Goal: Task Accomplishment & Management: Manage account settings

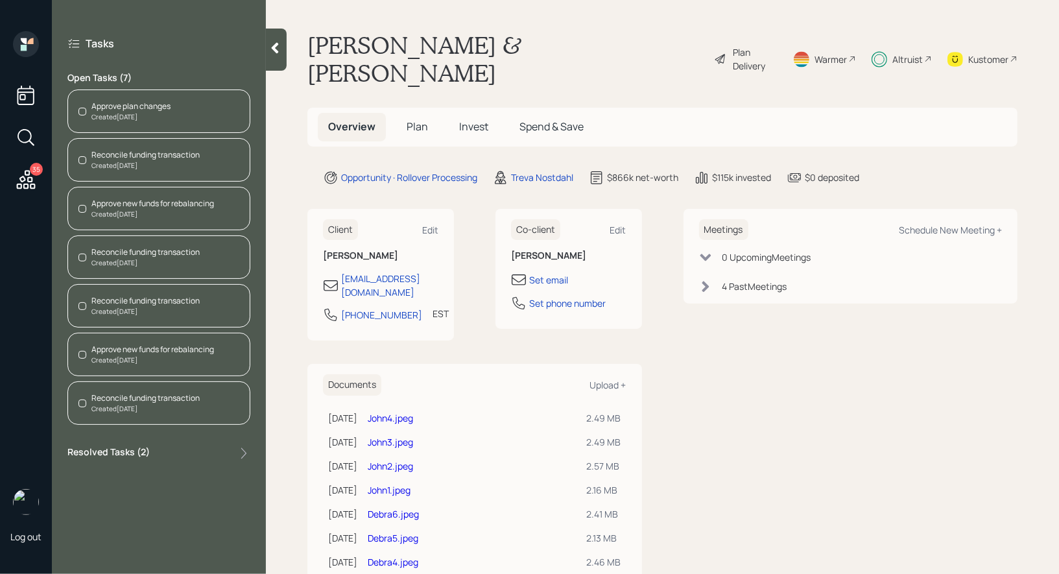
click at [121, 252] on div "Reconcile funding transaction" at bounding box center [145, 252] width 108 height 12
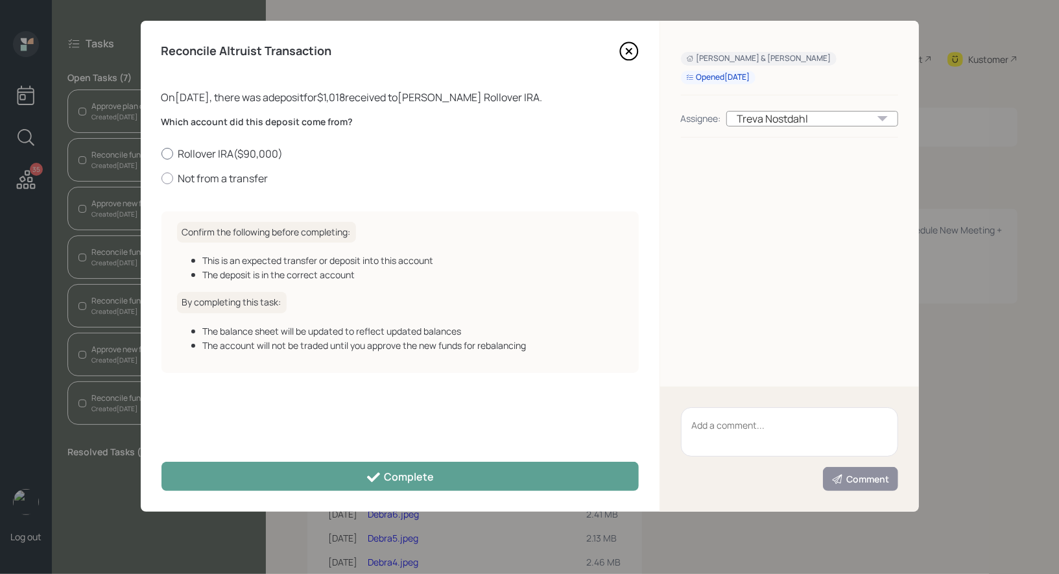
click at [166, 152] on div at bounding box center [167, 154] width 12 height 12
click at [161, 153] on input "Rollover IRA ( $90,000 )" at bounding box center [161, 153] width 1 height 1
radio input "true"
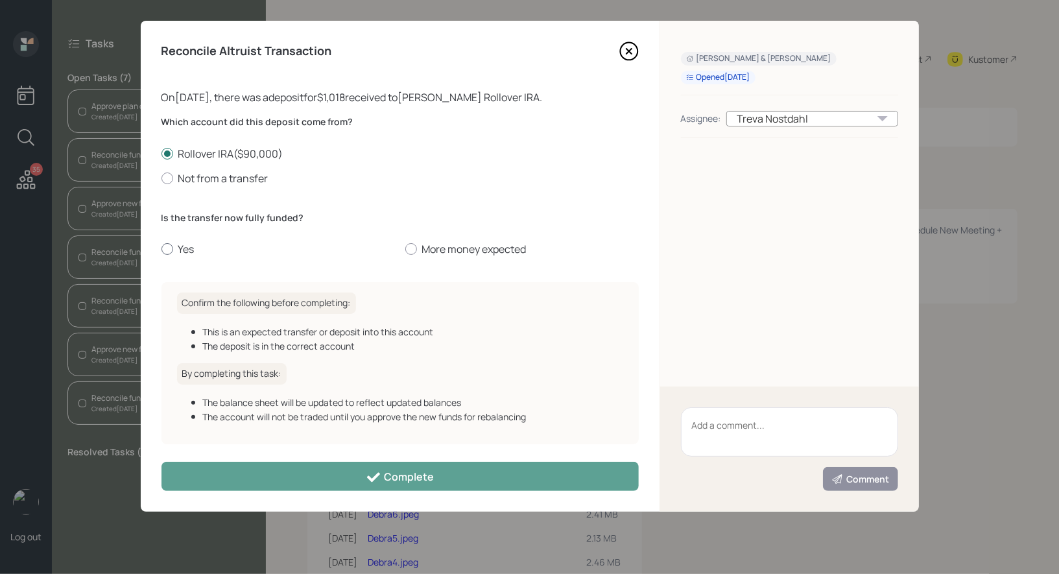
click at [165, 249] on div at bounding box center [167, 249] width 12 height 12
click at [161, 249] on input "Yes" at bounding box center [161, 249] width 1 height 1
radio input "true"
click at [412, 253] on div at bounding box center [411, 249] width 12 height 12
click at [405, 250] on input "More money expected" at bounding box center [405, 249] width 1 height 1
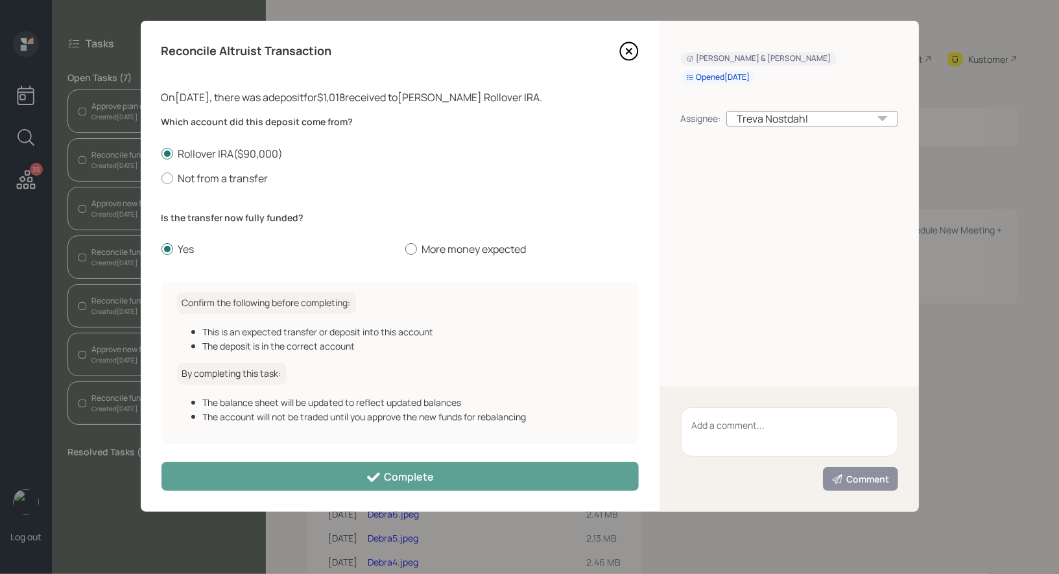
radio input "true"
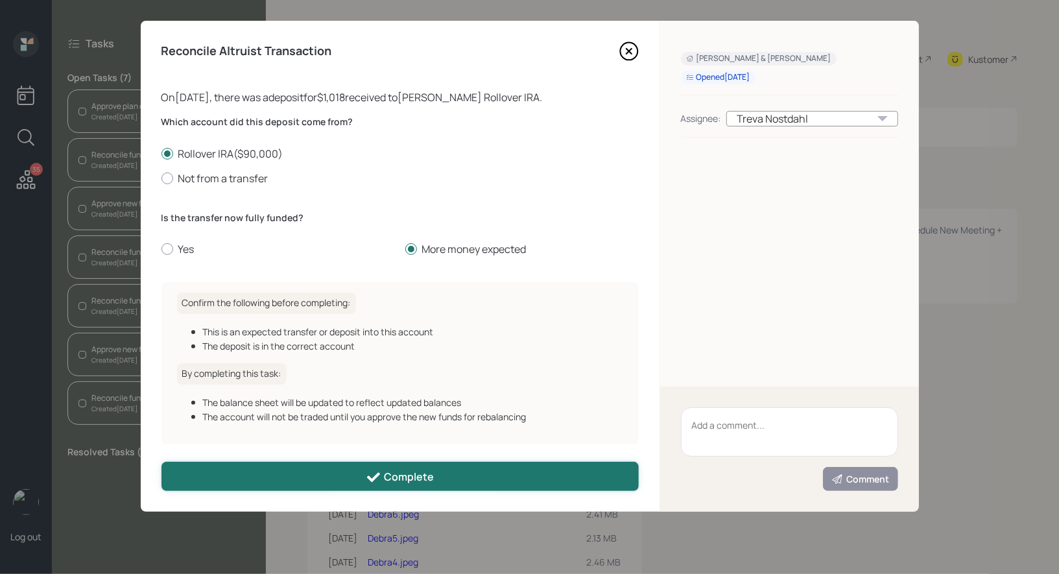
click at [368, 480] on icon at bounding box center [374, 477] width 16 height 16
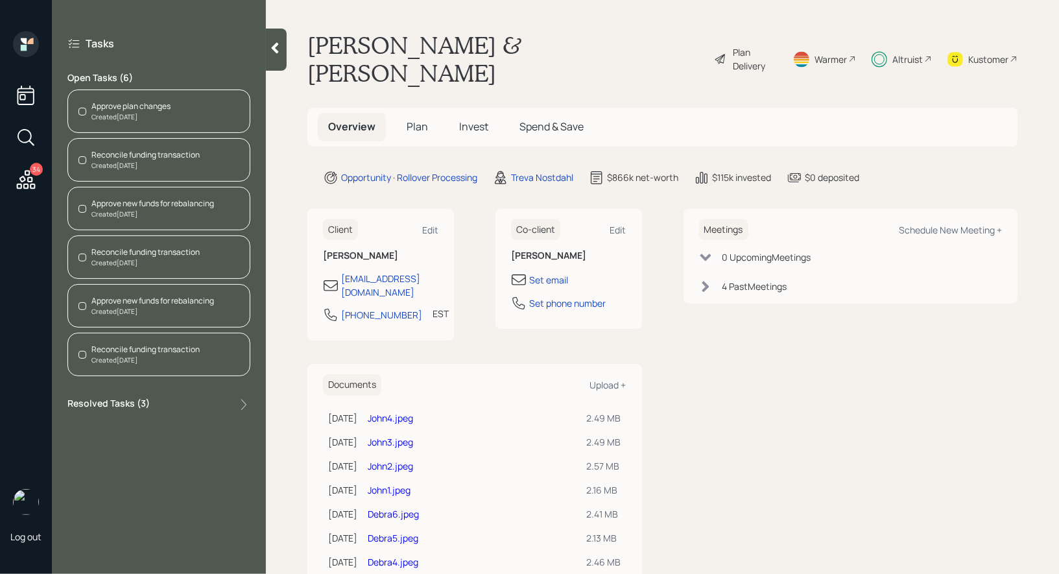
click at [471, 119] on span "Invest" at bounding box center [473, 126] width 29 height 14
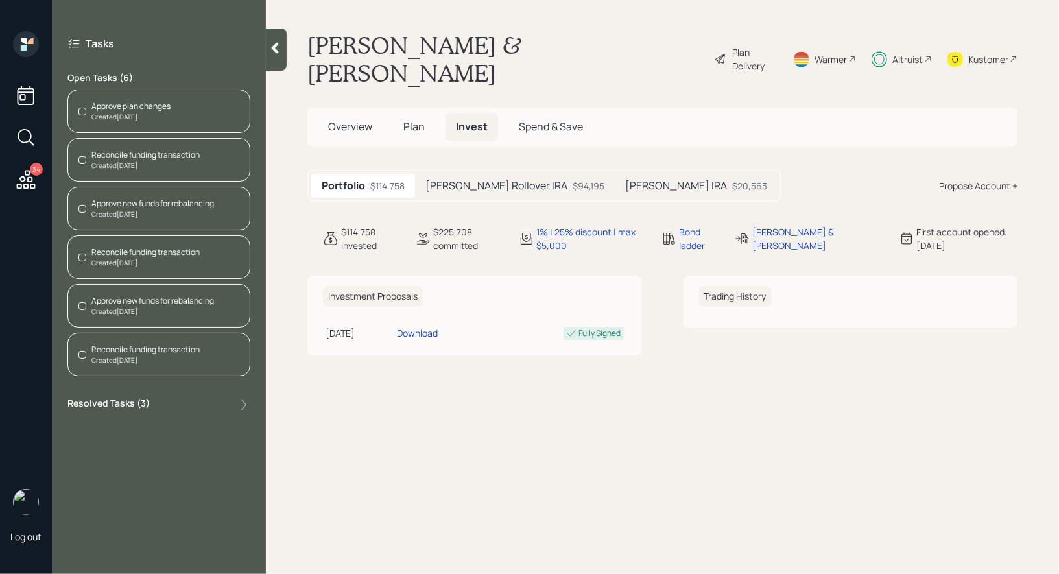
click at [126, 307] on div "Created [DATE]" at bounding box center [152, 312] width 123 height 10
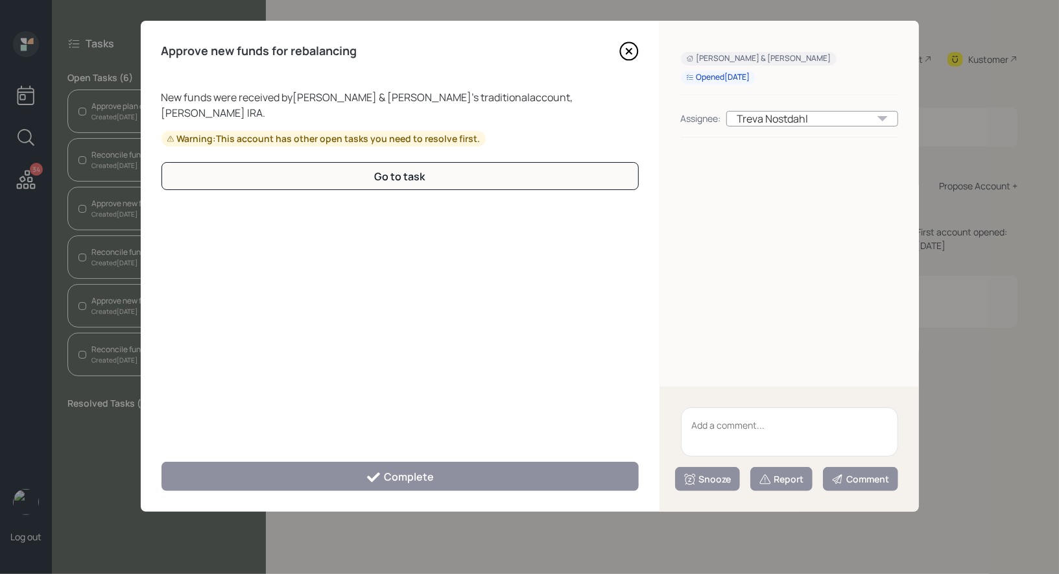
click at [630, 47] on icon at bounding box center [628, 50] width 19 height 19
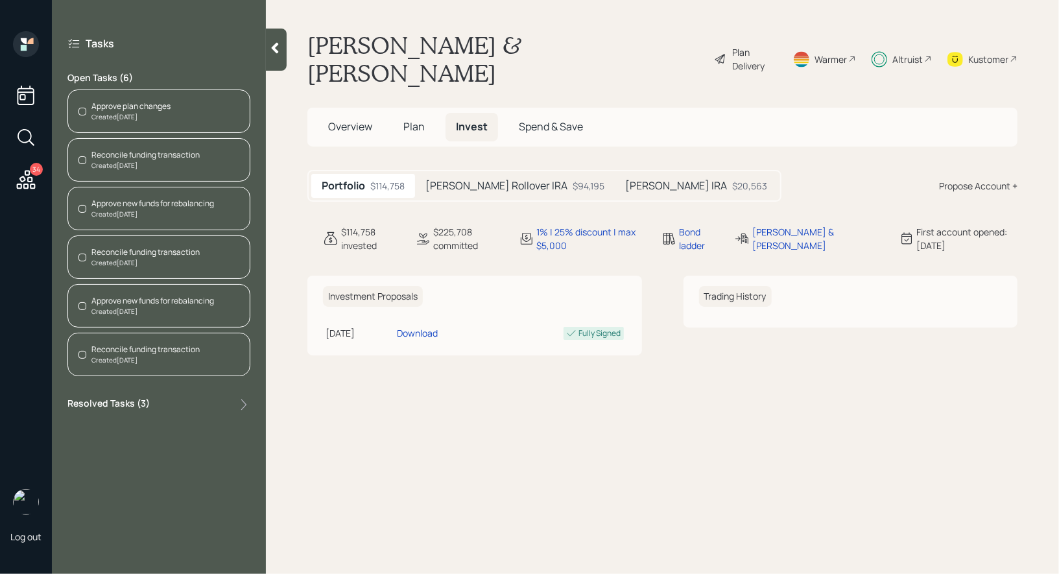
click at [184, 145] on div "Reconcile funding transaction Created [DATE]" at bounding box center [158, 159] width 183 height 43
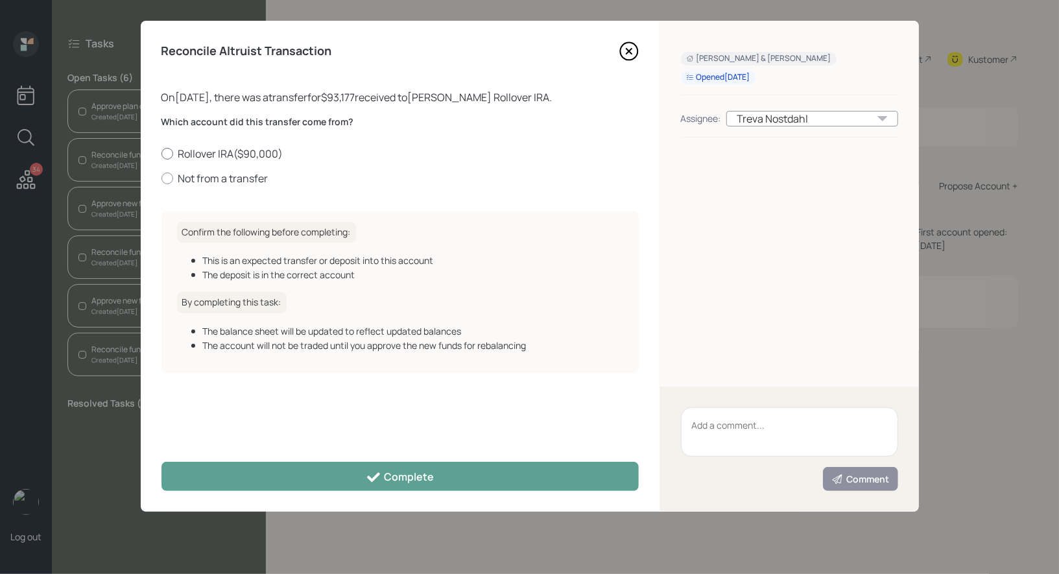
click at [167, 152] on div at bounding box center [167, 154] width 12 height 12
click at [161, 153] on input "Rollover IRA ( $90,000 )" at bounding box center [161, 153] width 1 height 1
radio input "true"
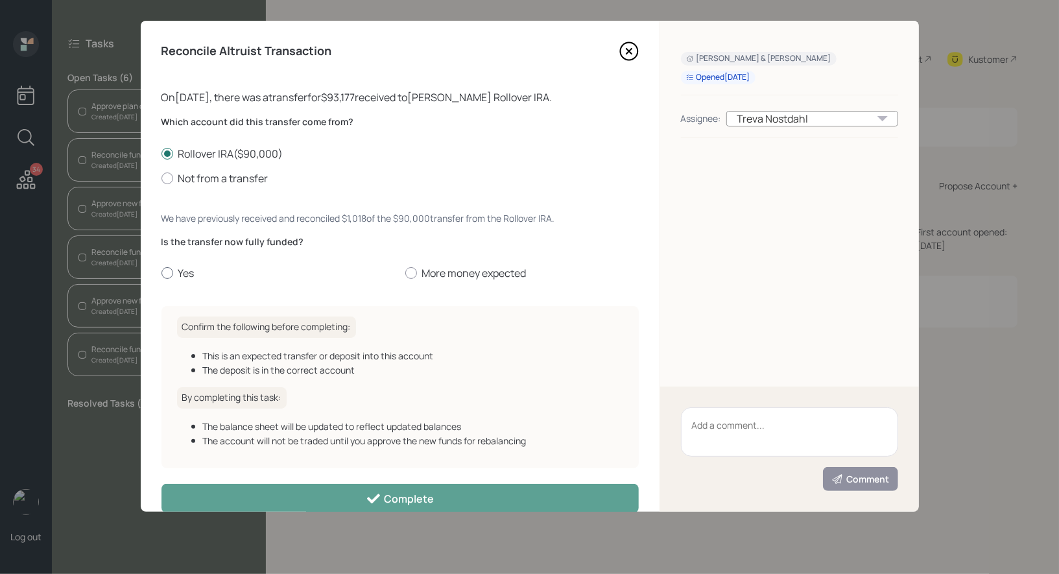
click at [166, 268] on div at bounding box center [167, 273] width 12 height 12
click at [161, 273] on input "Yes" at bounding box center [161, 273] width 1 height 1
radio input "true"
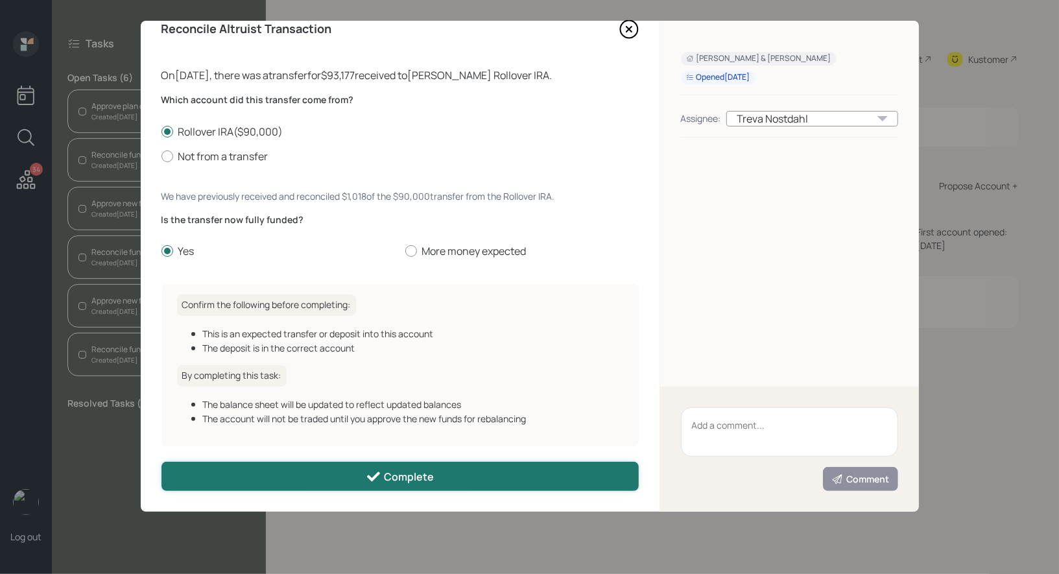
click at [241, 478] on button "Complete" at bounding box center [399, 476] width 477 height 29
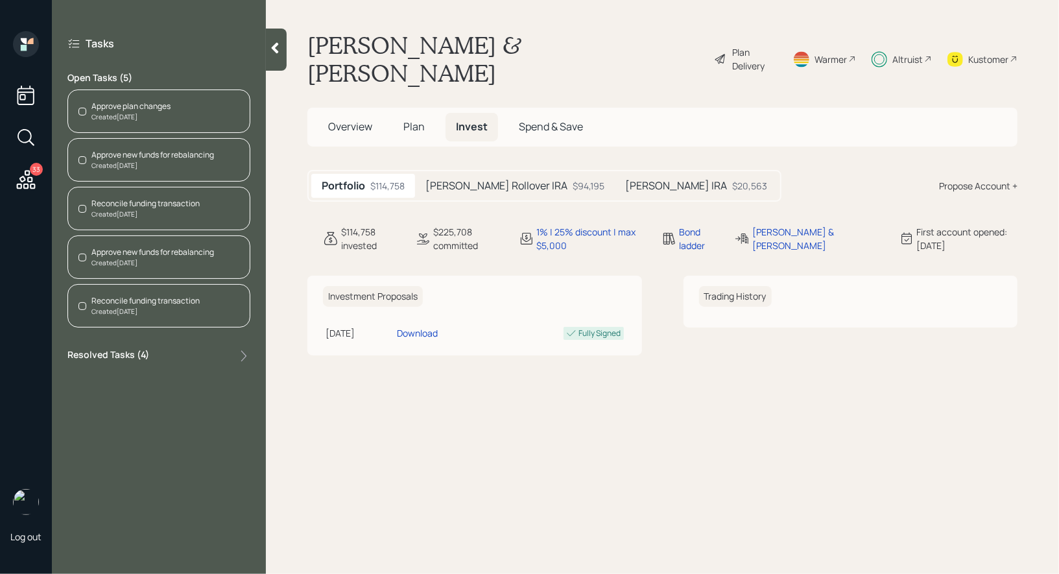
click at [103, 300] on div "Reconcile funding transaction" at bounding box center [145, 301] width 108 height 12
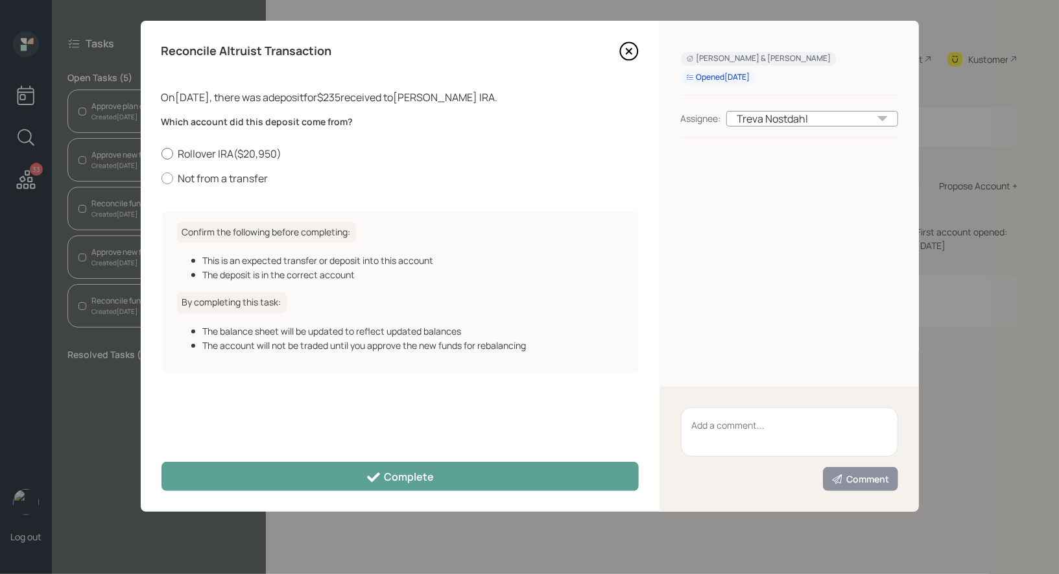
click at [185, 153] on label "Rollover IRA ( $20,950 )" at bounding box center [399, 154] width 477 height 14
click at [161, 153] on input "Rollover IRA ( $20,950 )" at bounding box center [161, 153] width 1 height 1
radio input "true"
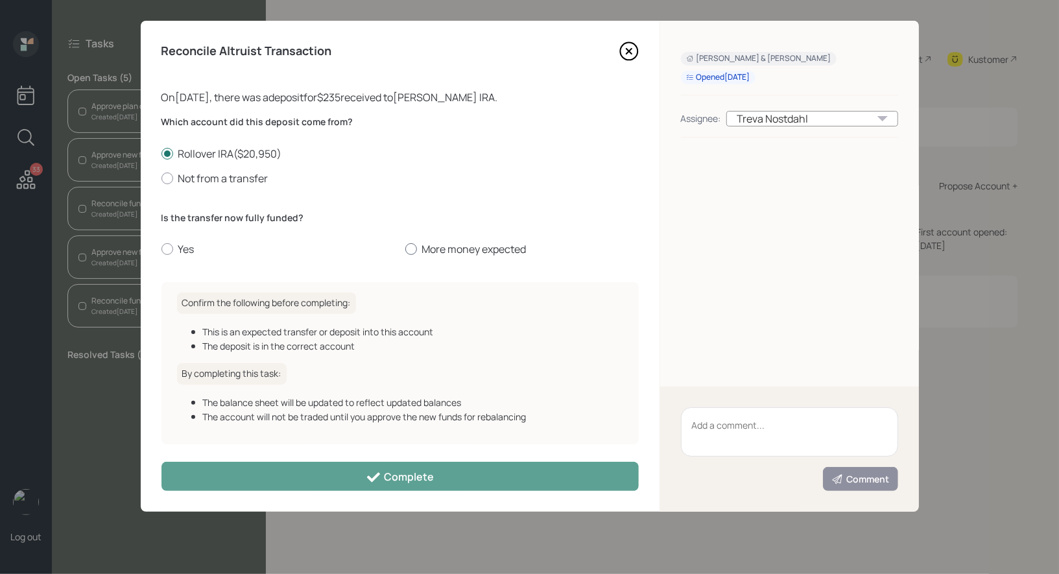
click at [412, 247] on div at bounding box center [411, 249] width 12 height 12
click at [405, 249] on input "More money expected" at bounding box center [405, 249] width 1 height 1
radio input "true"
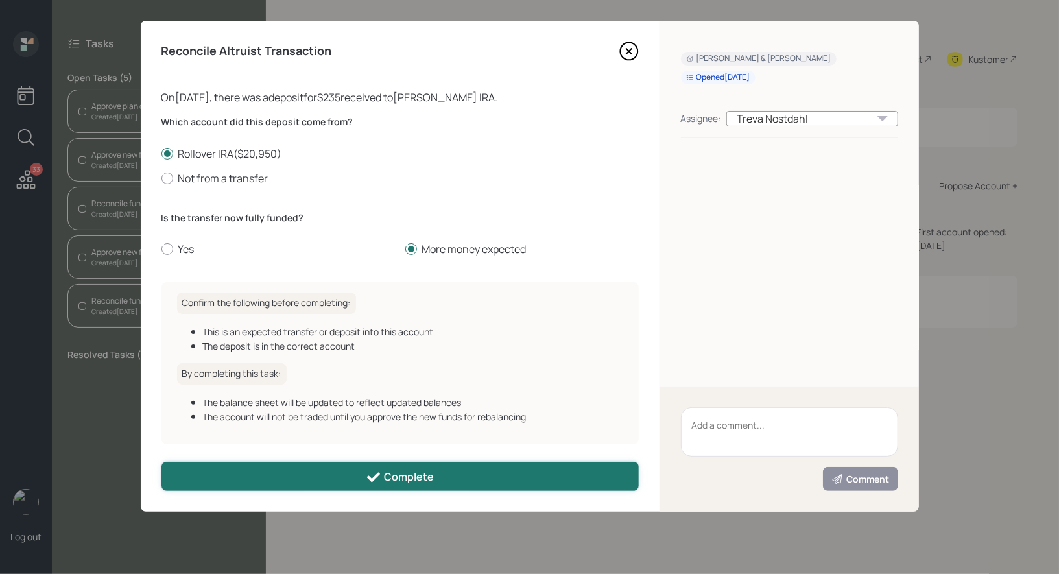
click at [362, 480] on button "Complete" at bounding box center [399, 476] width 477 height 29
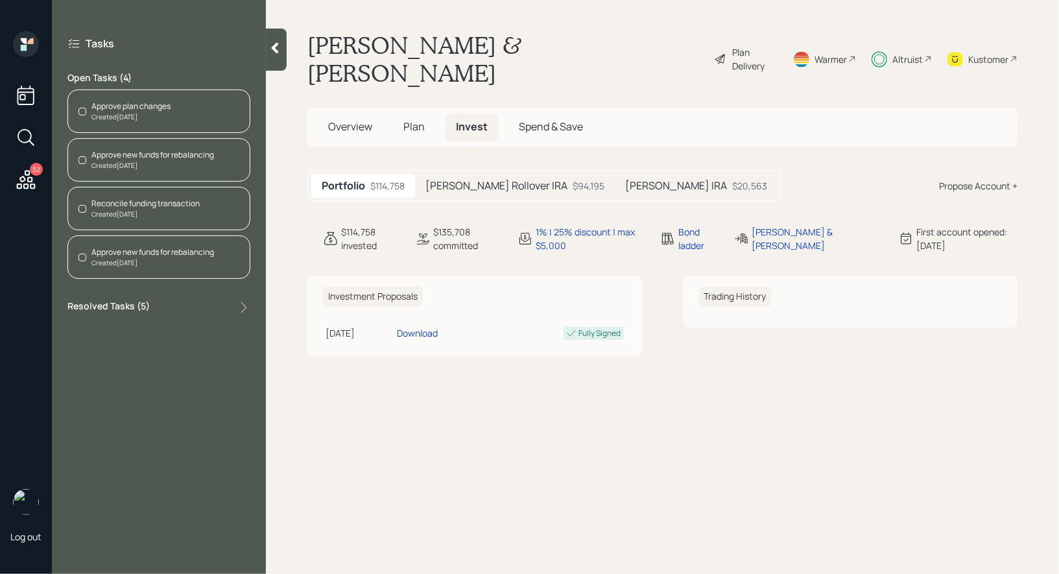
click at [132, 206] on div "Reconcile funding transaction" at bounding box center [145, 204] width 108 height 12
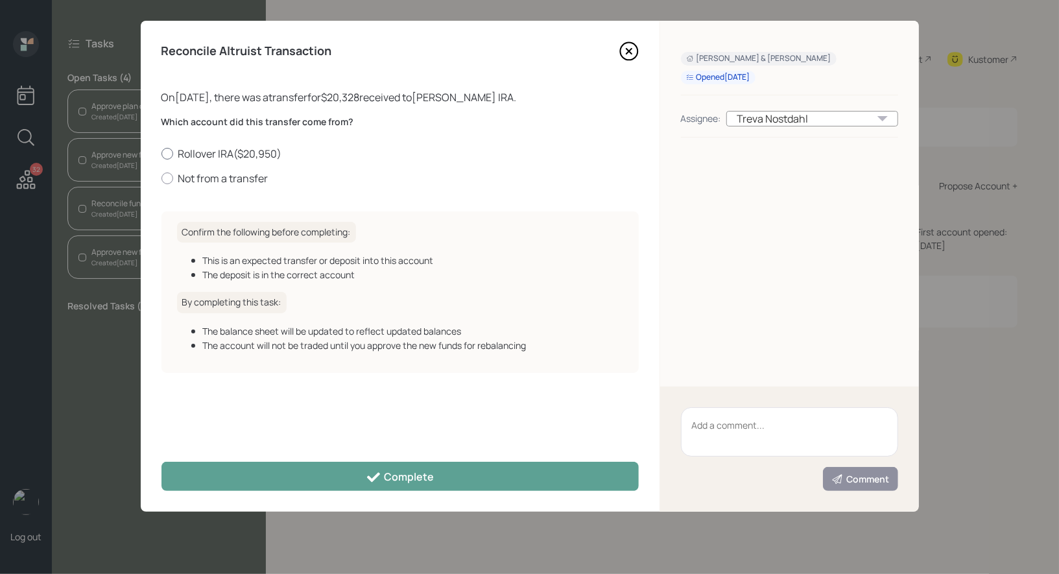
click at [167, 156] on div at bounding box center [167, 154] width 12 height 12
click at [161, 154] on input "Rollover IRA ( $20,950 )" at bounding box center [161, 153] width 1 height 1
radio input "true"
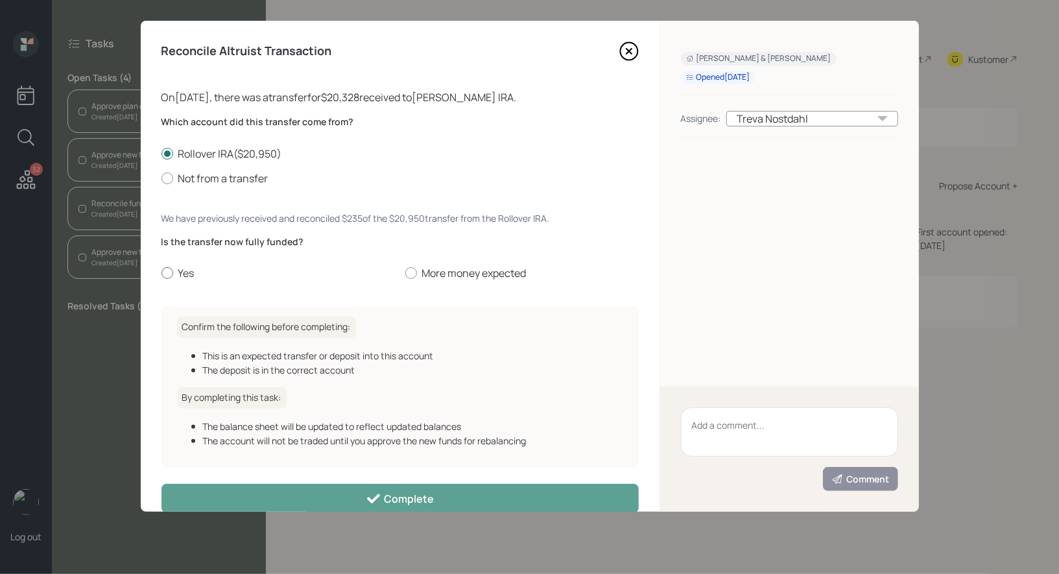
click at [169, 273] on div at bounding box center [167, 273] width 12 height 12
click at [161, 273] on input "Yes" at bounding box center [161, 273] width 1 height 1
radio input "true"
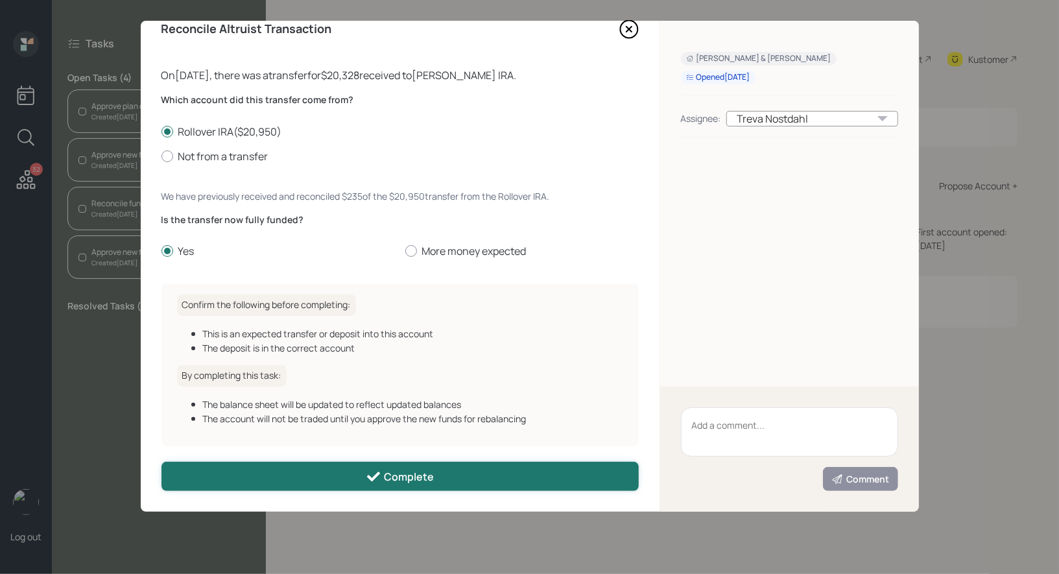
click at [213, 481] on button "Complete" at bounding box center [399, 476] width 477 height 29
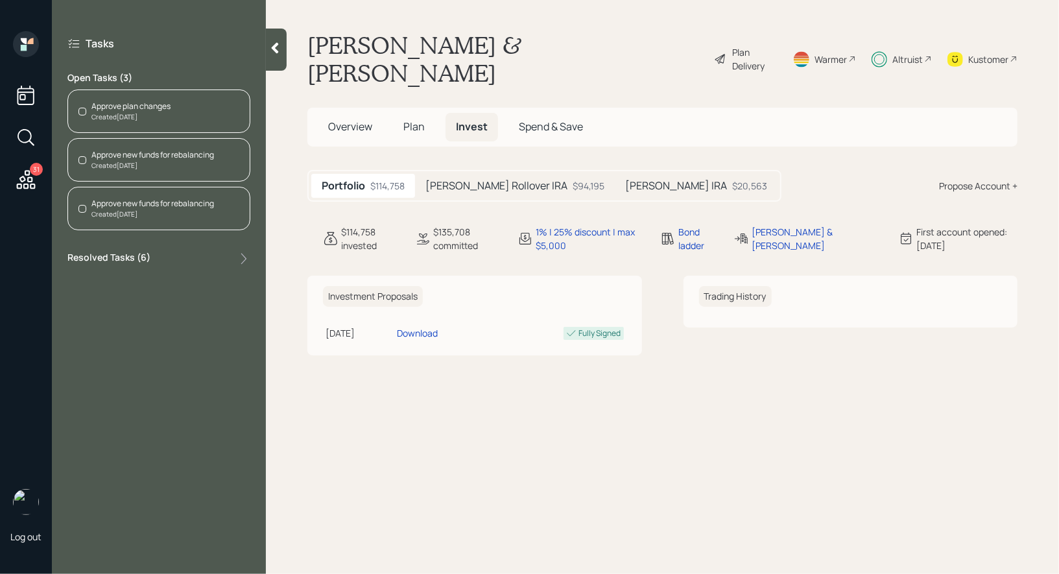
click at [128, 152] on div "Approve new funds for rebalancing" at bounding box center [152, 155] width 123 height 12
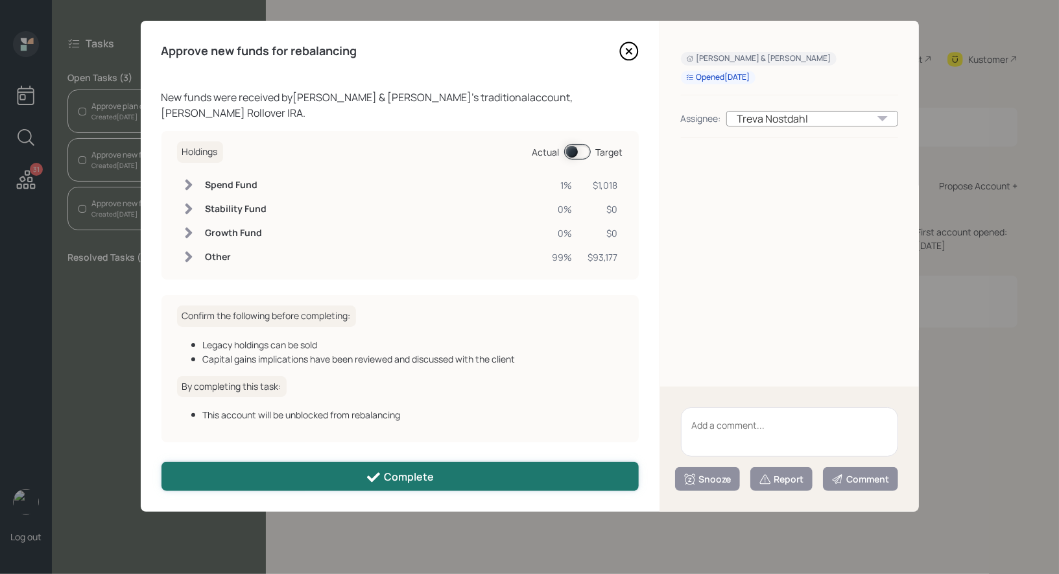
click at [368, 470] on icon at bounding box center [374, 477] width 16 height 16
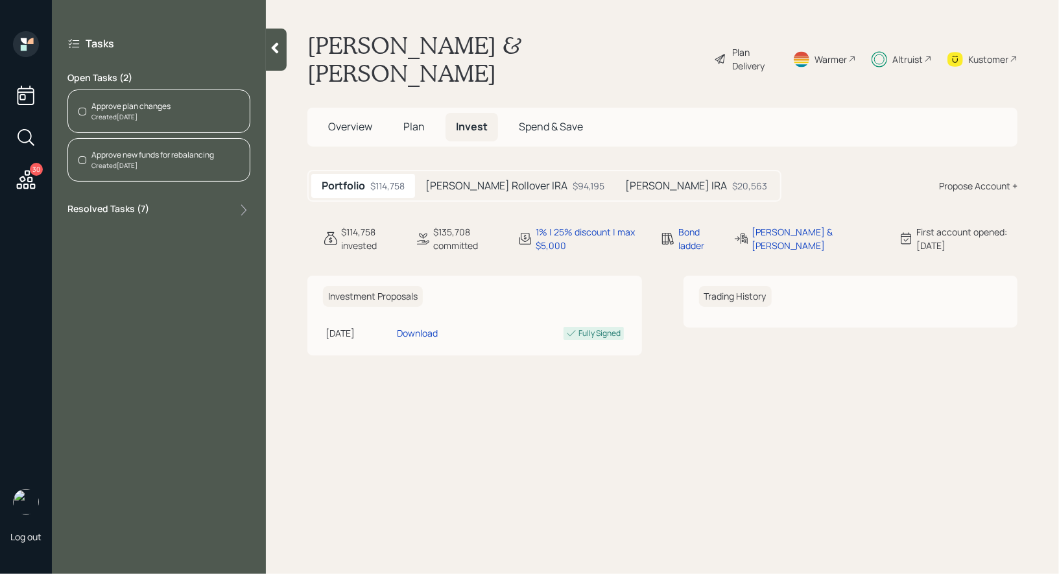
click at [153, 150] on div "Approve new funds for rebalancing" at bounding box center [152, 155] width 123 height 12
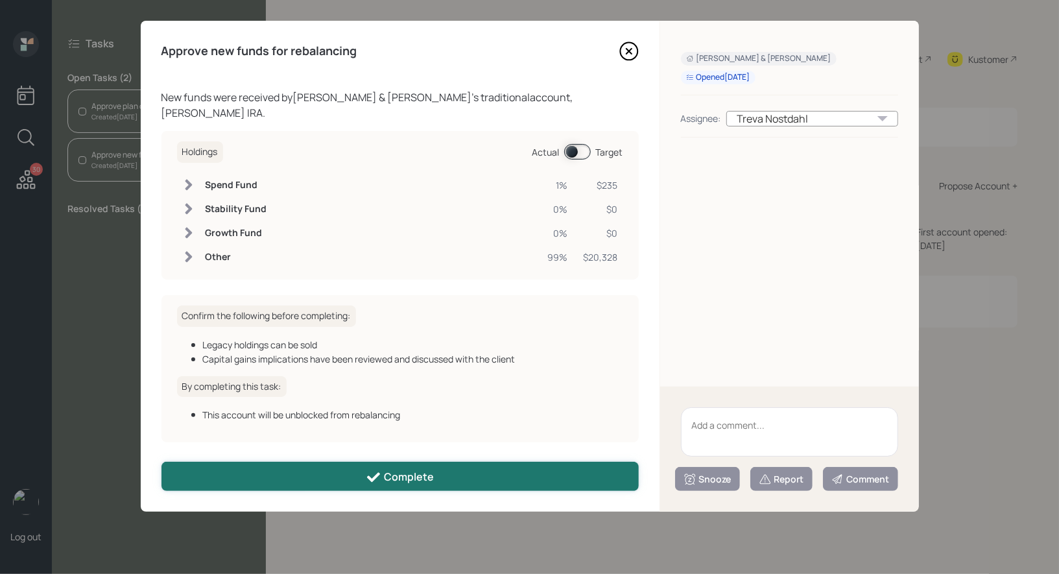
click at [375, 478] on icon at bounding box center [373, 477] width 13 height 10
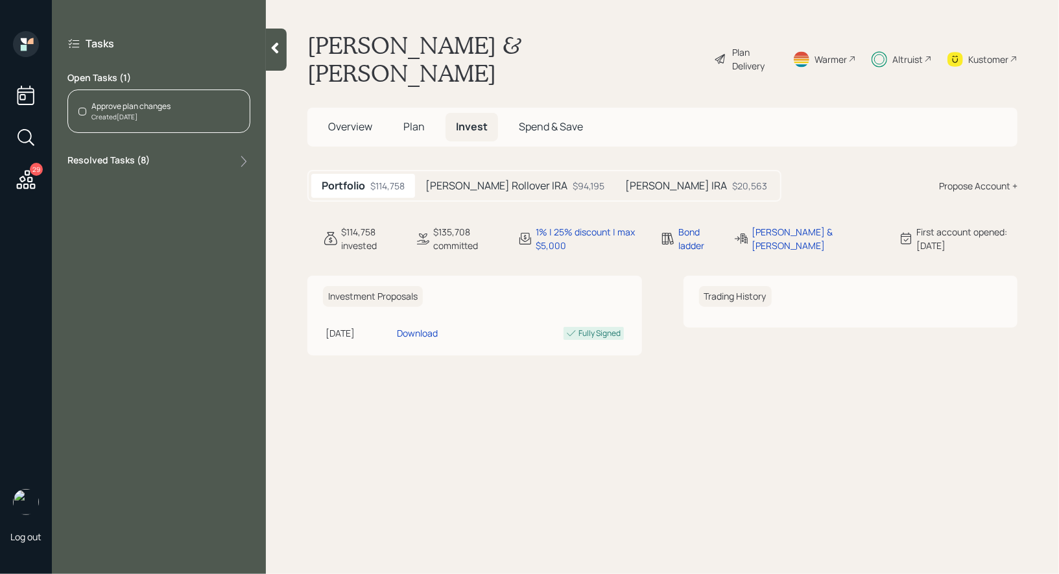
click at [135, 104] on div "Approve plan changes" at bounding box center [130, 106] width 79 height 12
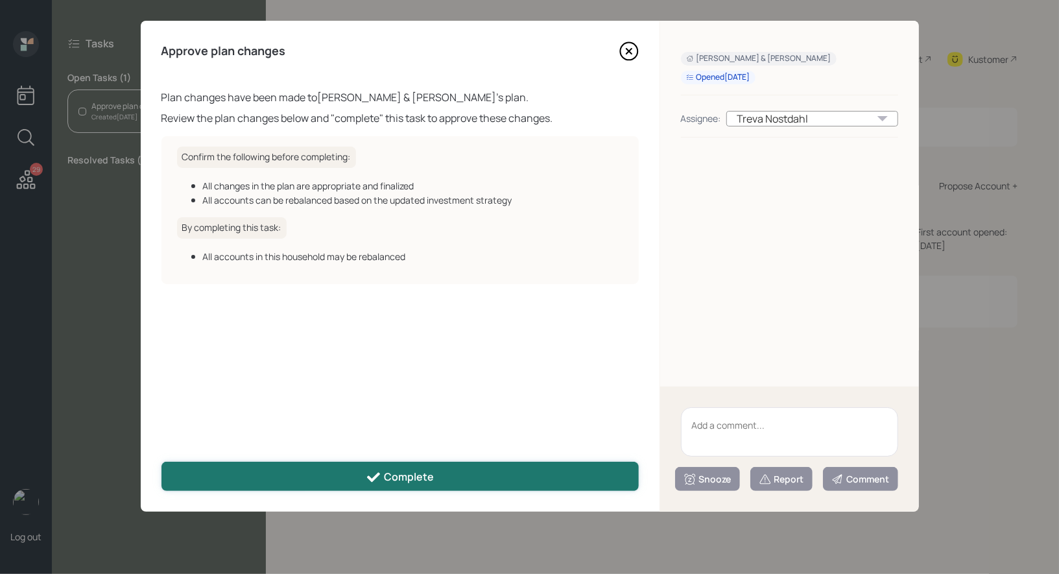
click at [357, 474] on button "Complete" at bounding box center [399, 476] width 477 height 29
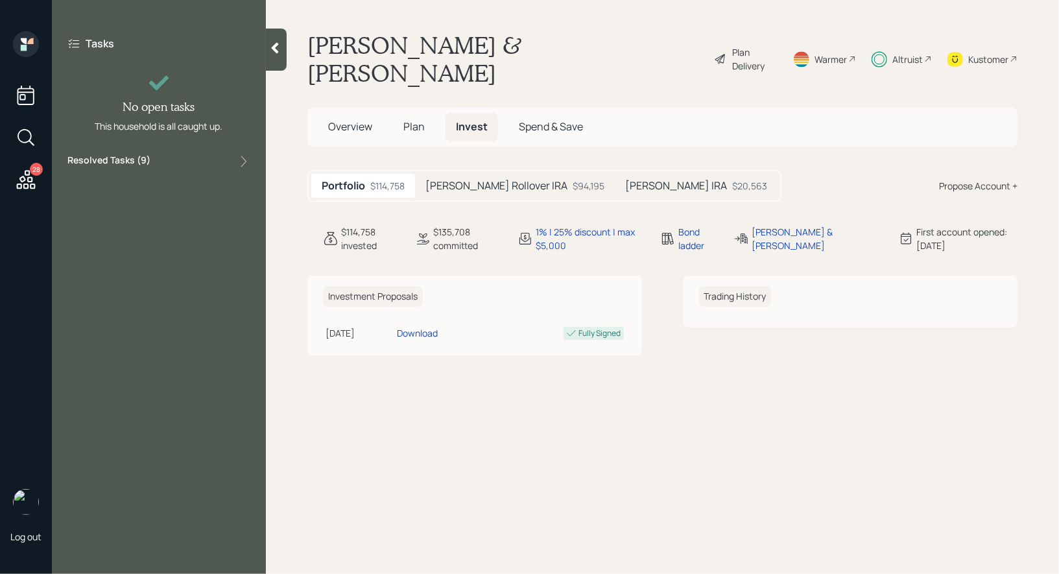
click at [414, 119] on span "Plan" at bounding box center [413, 126] width 21 height 14
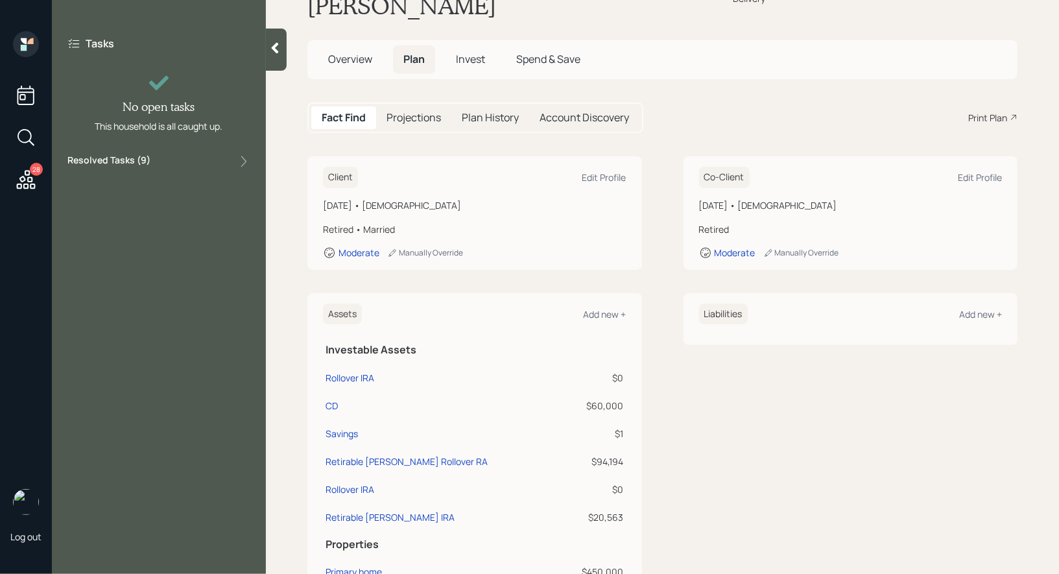
scroll to position [185, 0]
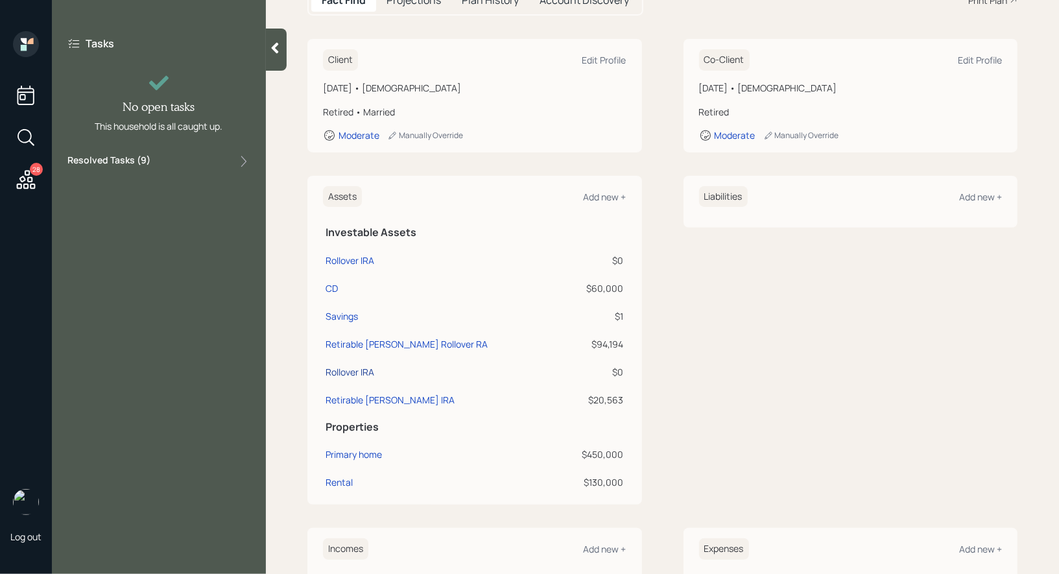
click at [345, 365] on div "Rollover IRA" at bounding box center [349, 372] width 49 height 14
select select "ira"
select select "balanced"
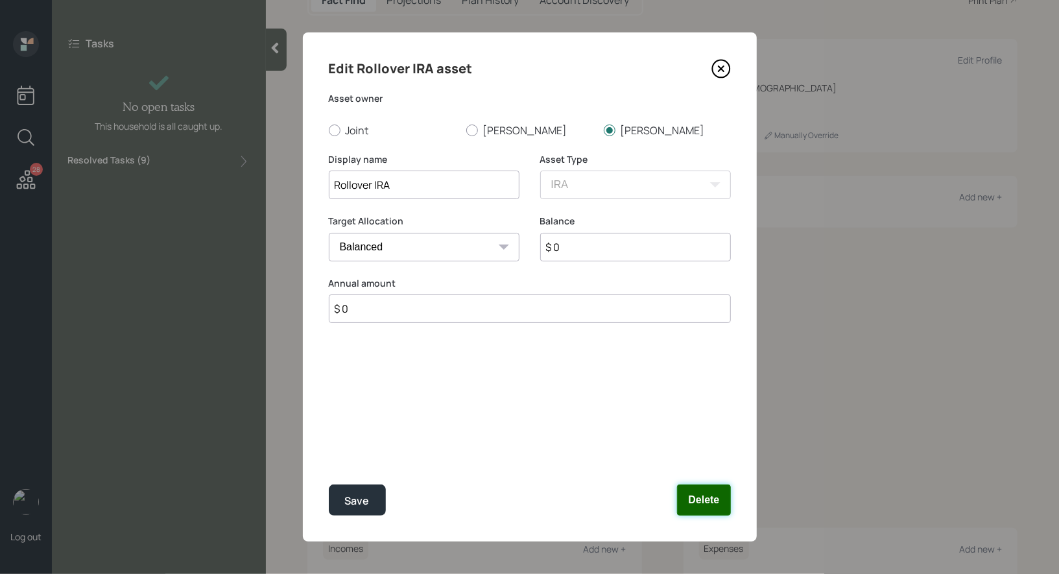
click at [700, 502] on button "Delete" at bounding box center [703, 499] width 53 height 31
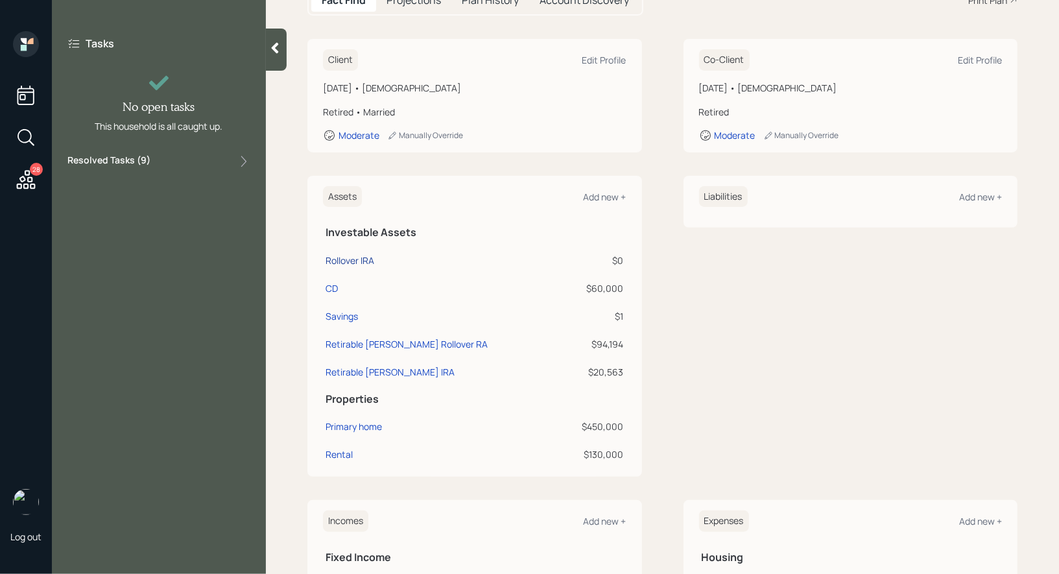
click at [362, 253] on div "Rollover IRA" at bounding box center [349, 260] width 49 height 14
select select "ira"
select select "balanced"
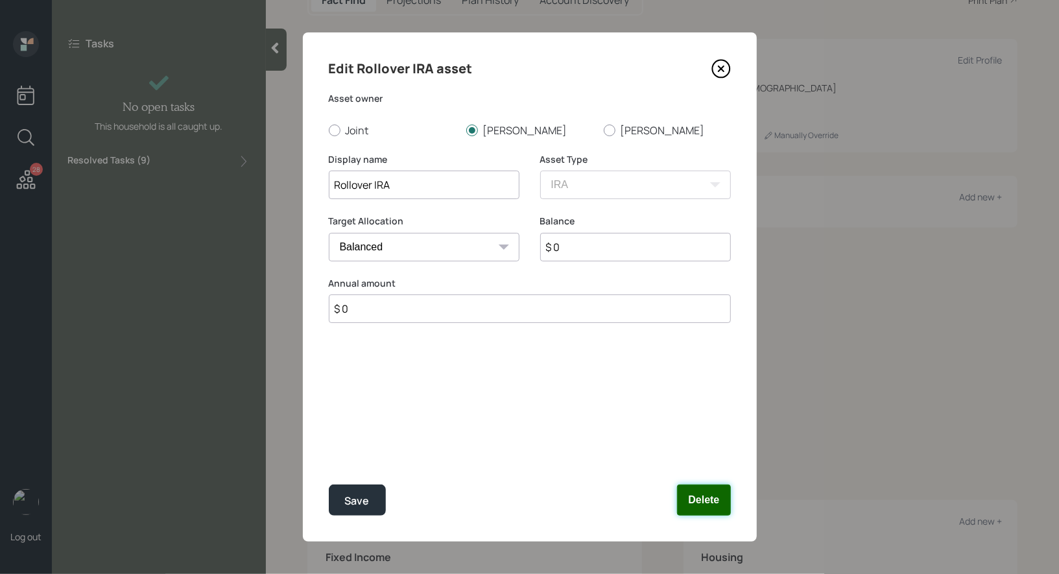
click at [715, 500] on button "Delete" at bounding box center [703, 499] width 53 height 31
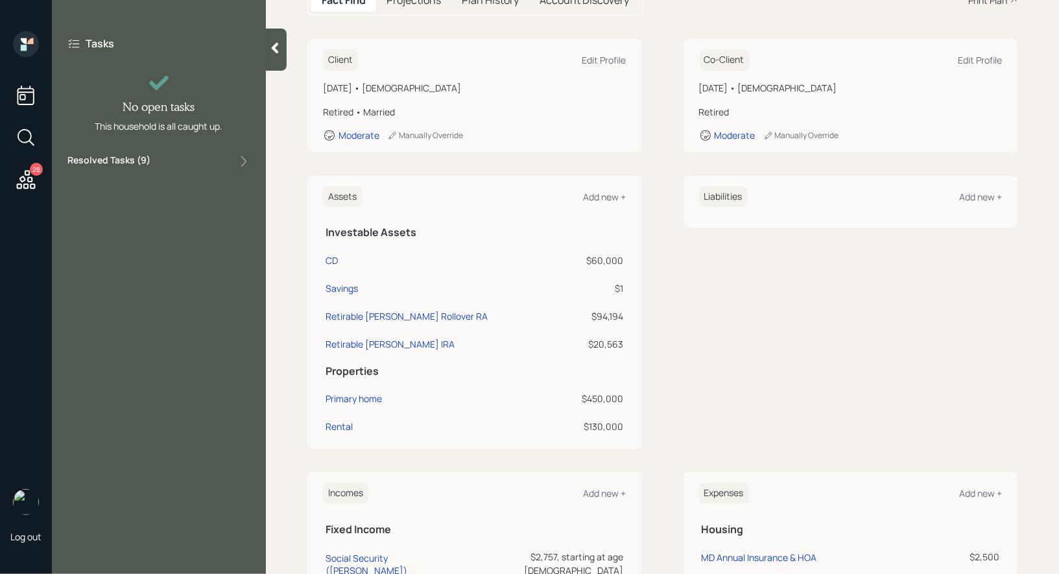
scroll to position [170, 0]
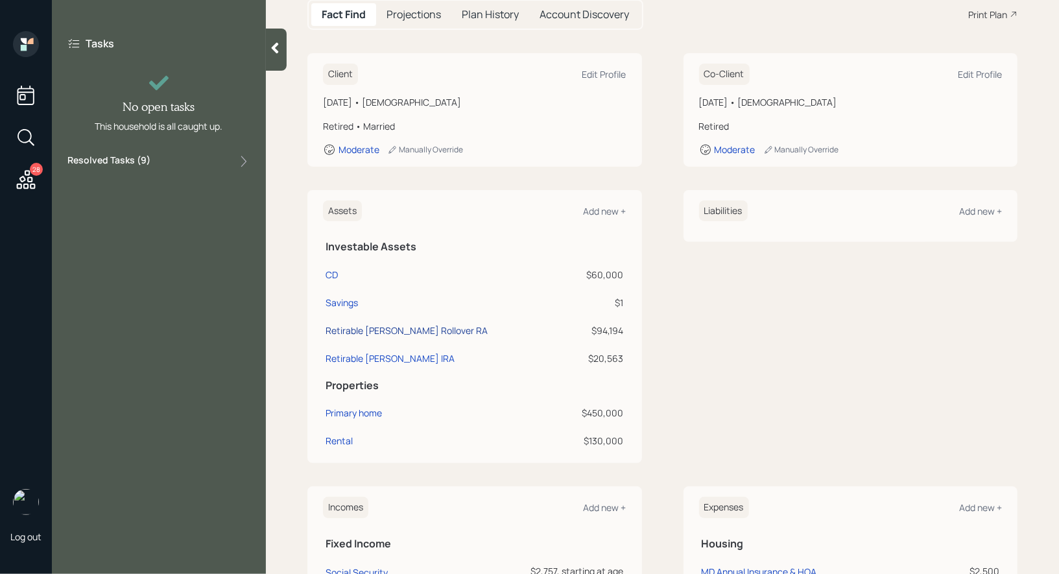
click at [394, 323] on div "Retirable [PERSON_NAME] Rollover RA" at bounding box center [406, 330] width 162 height 14
select select "ira"
select select "balanced"
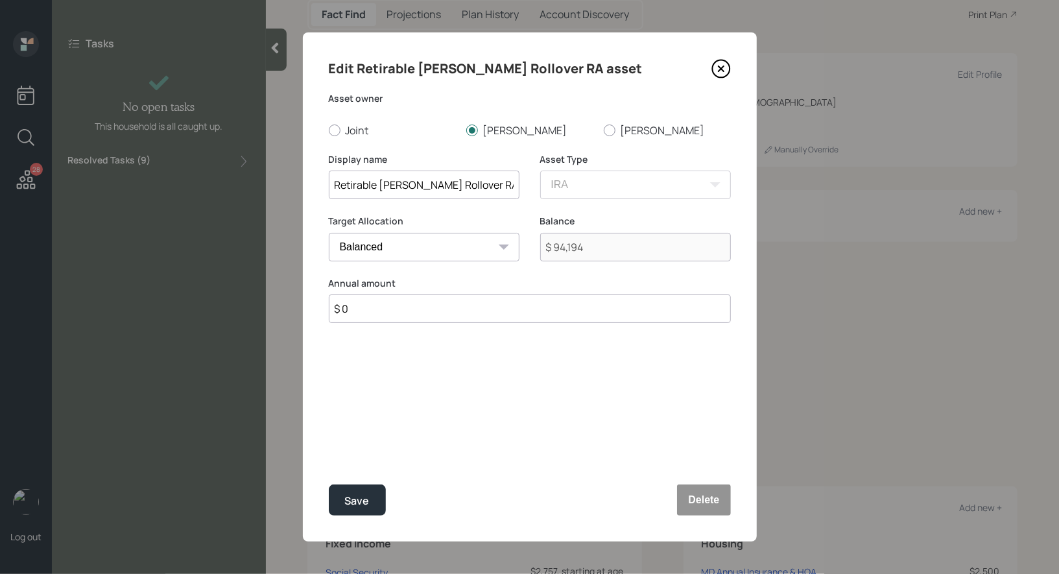
click at [449, 185] on input "Retirable [PERSON_NAME] Rollover RA" at bounding box center [424, 184] width 191 height 29
type input "Retirable [PERSON_NAME] Rollover IRA"
click at [350, 500] on div "Save" at bounding box center [357, 501] width 25 height 18
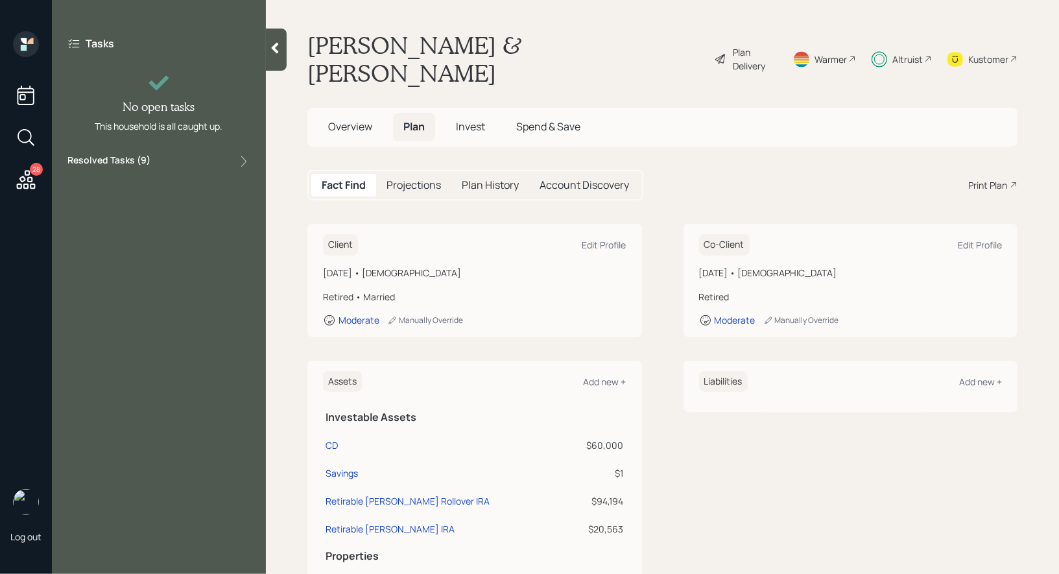
click at [275, 53] on icon at bounding box center [274, 47] width 13 height 13
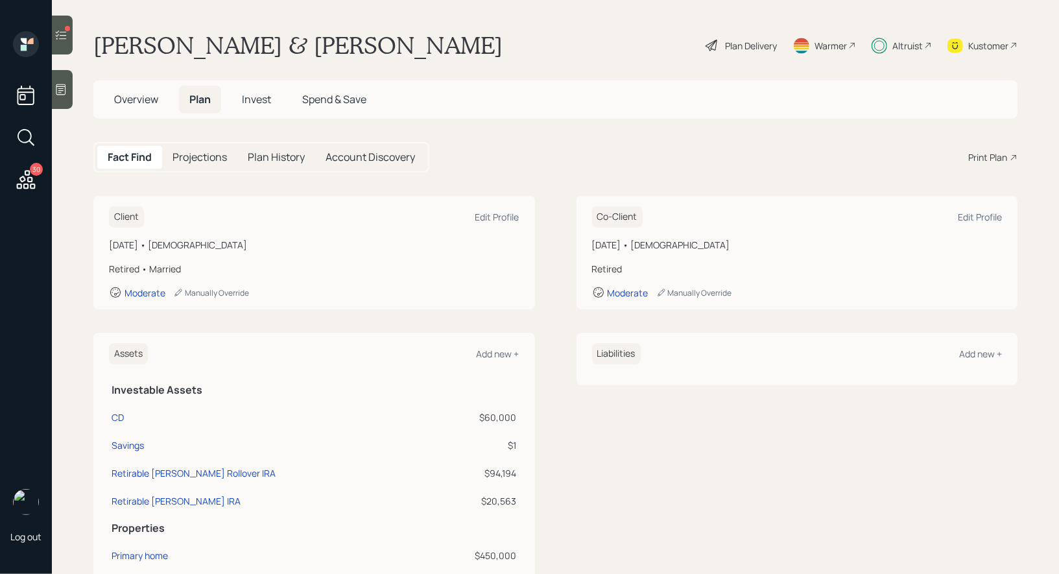
click at [58, 27] on div at bounding box center [62, 35] width 21 height 39
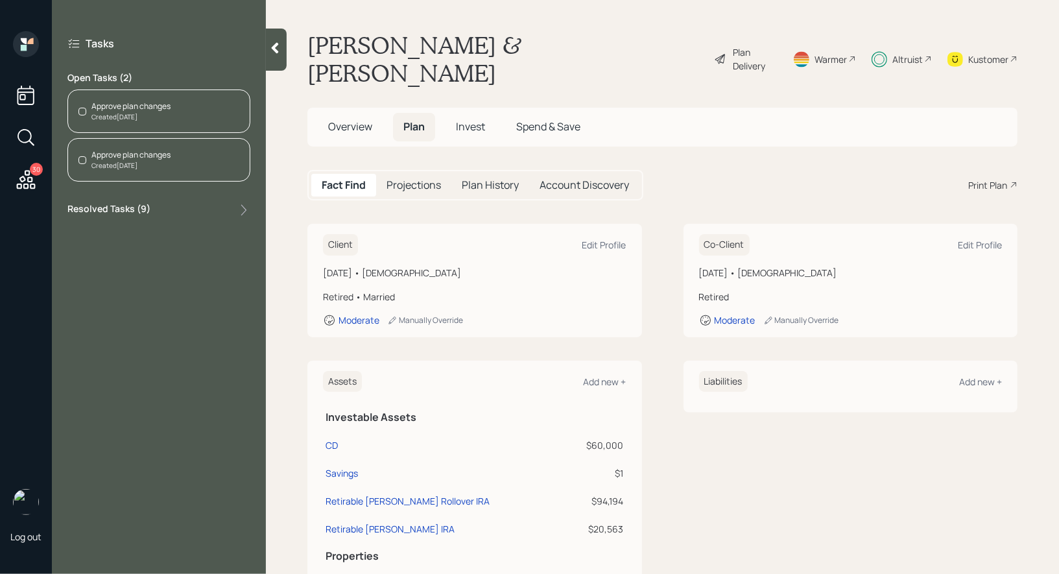
click at [121, 109] on div "Approve plan changes" at bounding box center [130, 106] width 79 height 12
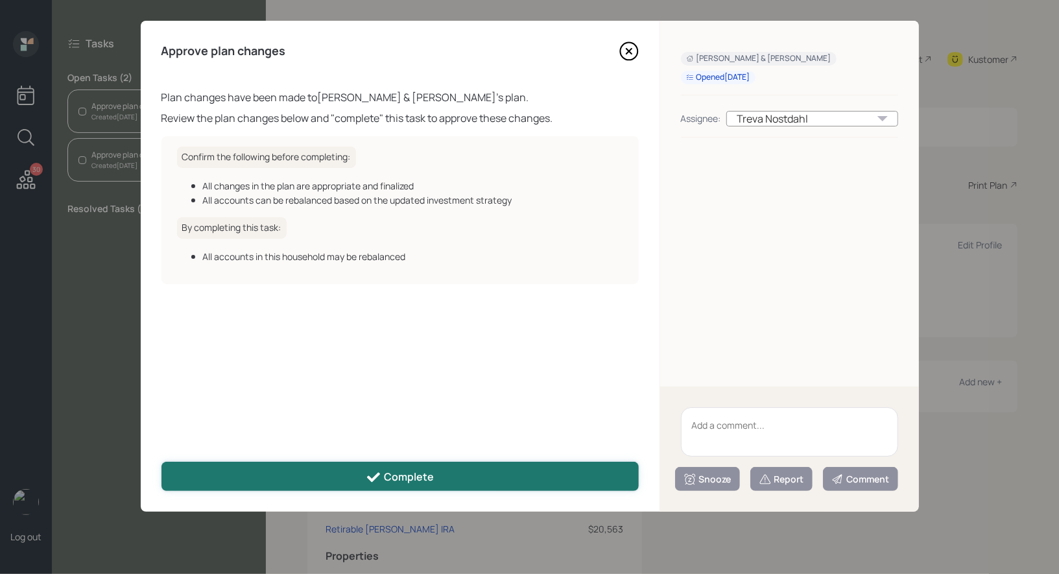
click at [290, 482] on button "Complete" at bounding box center [399, 476] width 477 height 29
click at [369, 473] on icon at bounding box center [374, 477] width 16 height 16
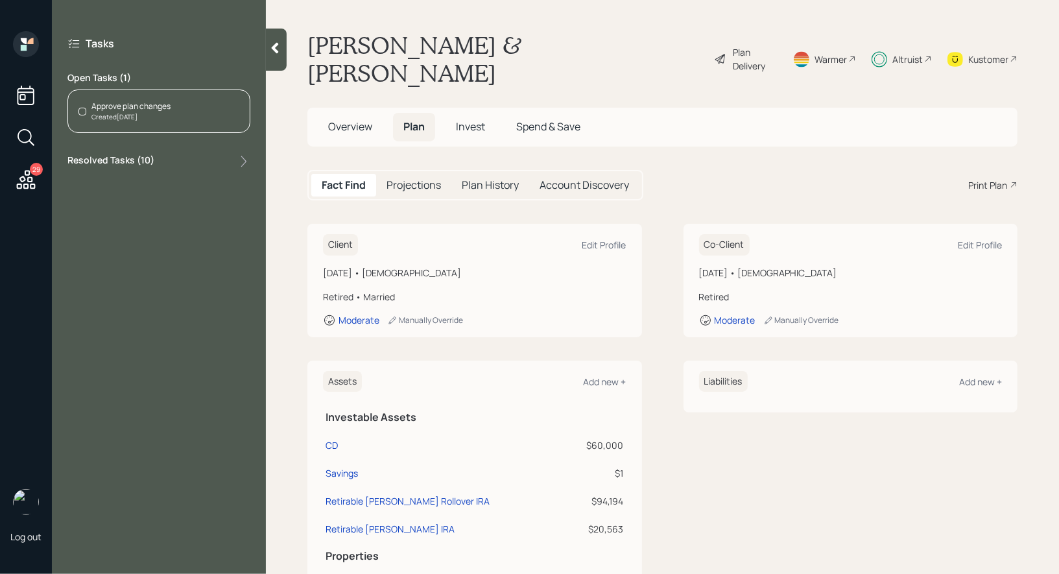
click at [159, 112] on div "Created Today" at bounding box center [130, 117] width 79 height 10
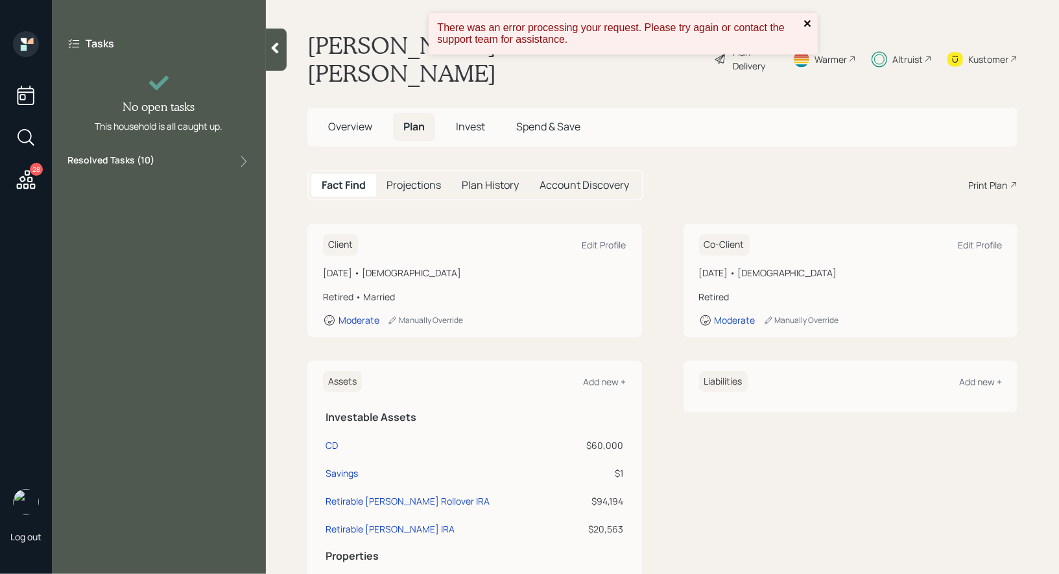
click at [806, 23] on icon "close" at bounding box center [807, 23] width 6 height 6
click at [280, 51] on icon at bounding box center [274, 47] width 13 height 13
